Goal: Complete application form

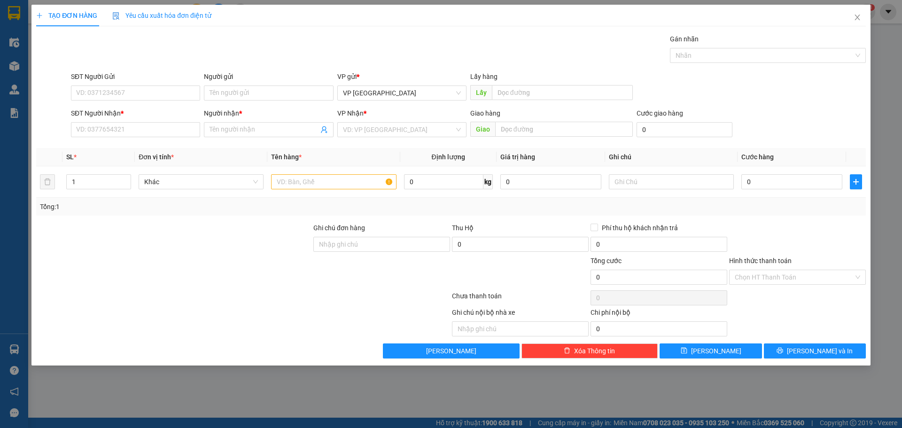
click at [163, 131] on input "SĐT Người Nhận *" at bounding box center [135, 129] width 129 height 15
type input "0975172402"
click at [138, 149] on div "0975172402 - HOÀNG" at bounding box center [136, 148] width 118 height 10
type input "HOÀNG"
type input "ROON"
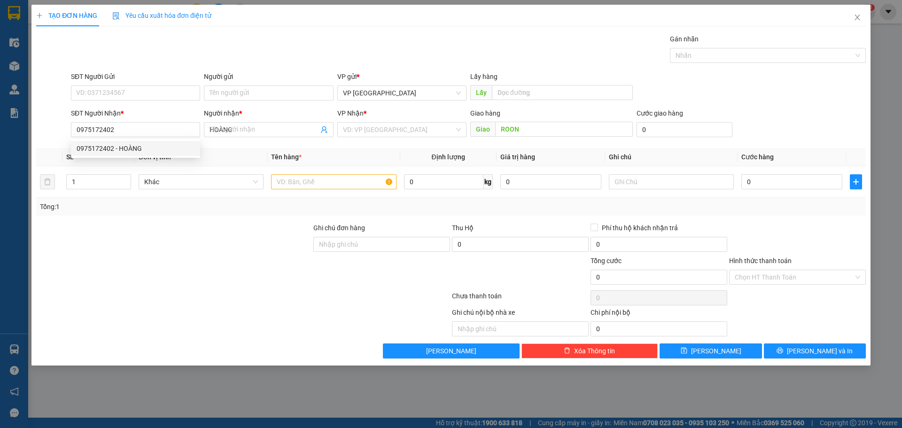
type input "50.000"
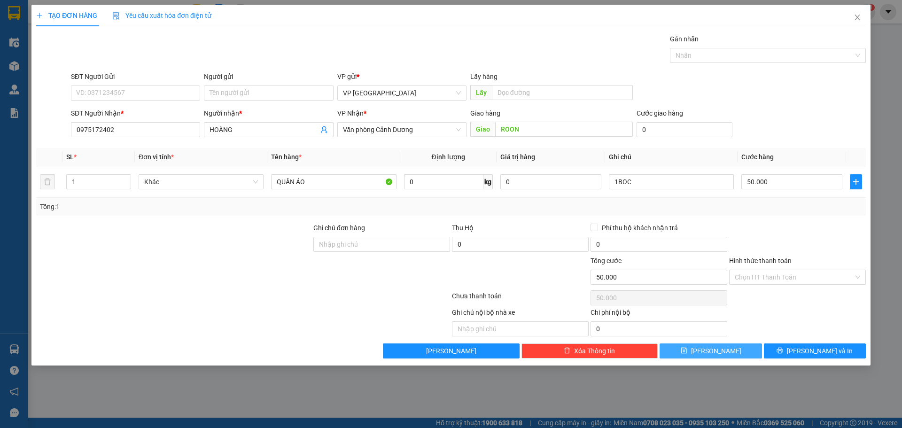
type input "0975172402"
click at [702, 356] on button "[PERSON_NAME]" at bounding box center [711, 351] width 102 height 15
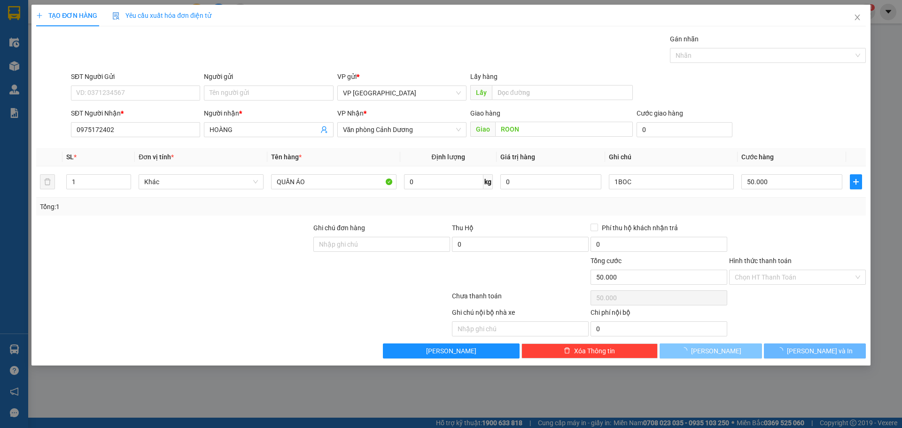
type input "0"
